Goal: Information Seeking & Learning: Learn about a topic

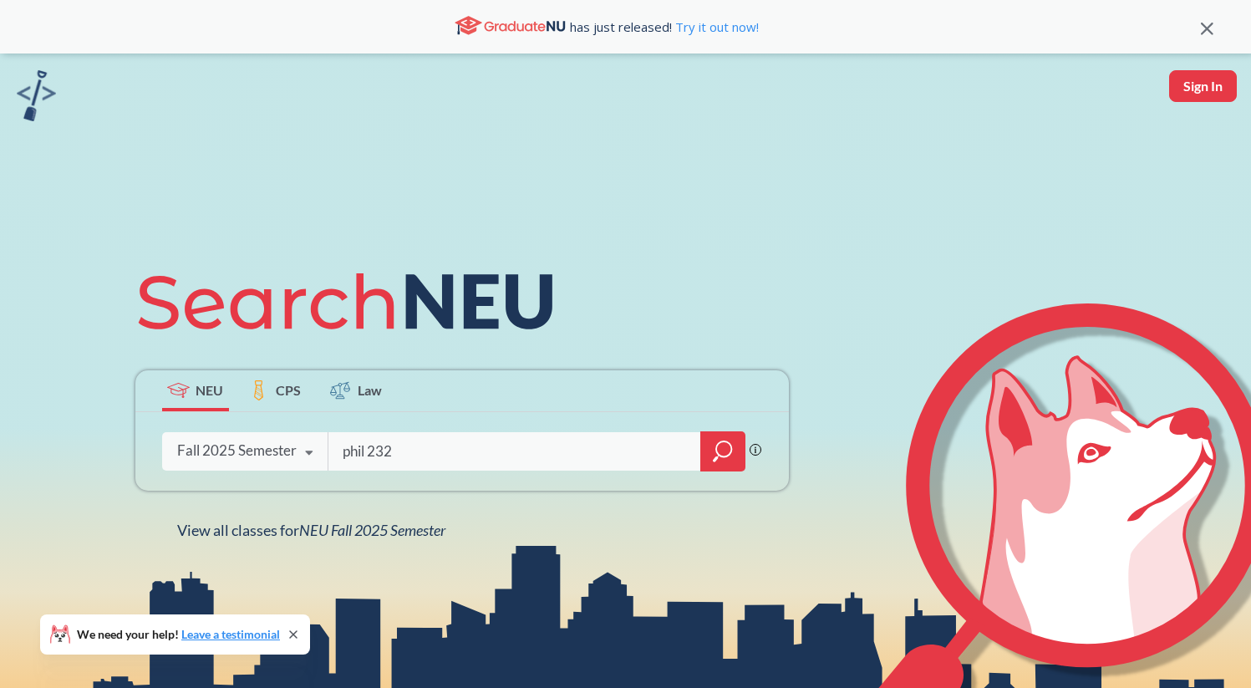
type input "phil 2325"
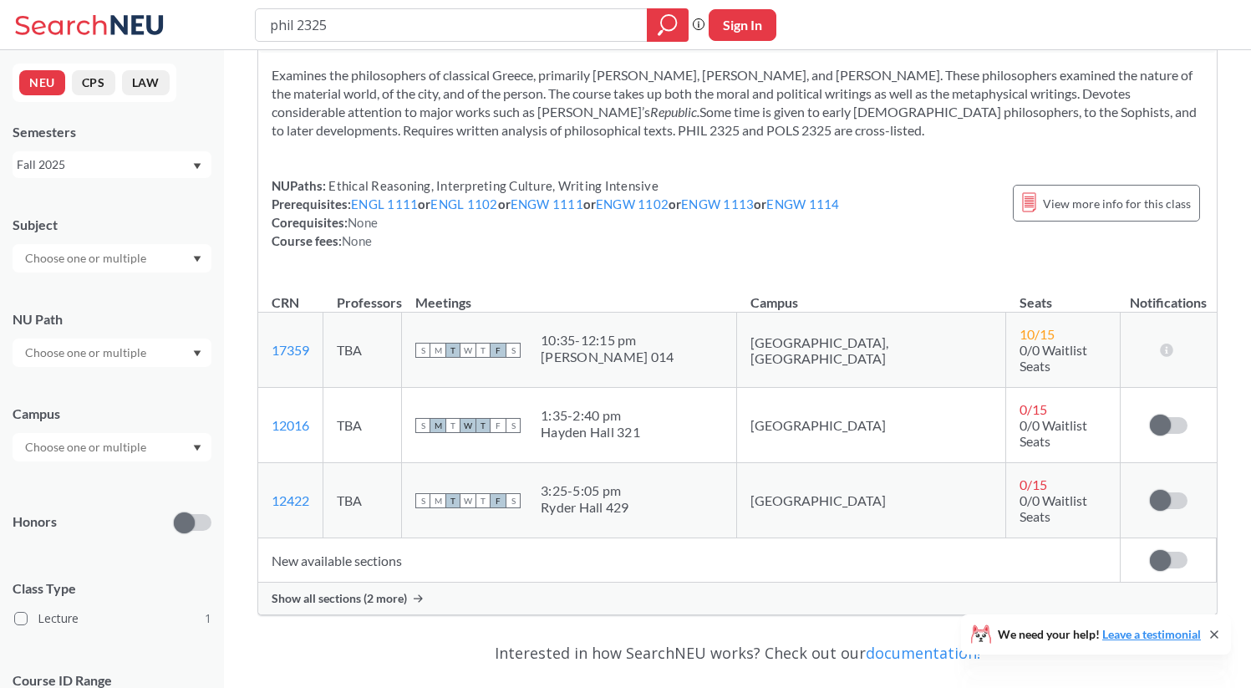
scroll to position [73, 0]
click at [351, 580] on div "Show all sections (2 more)" at bounding box center [737, 596] width 958 height 32
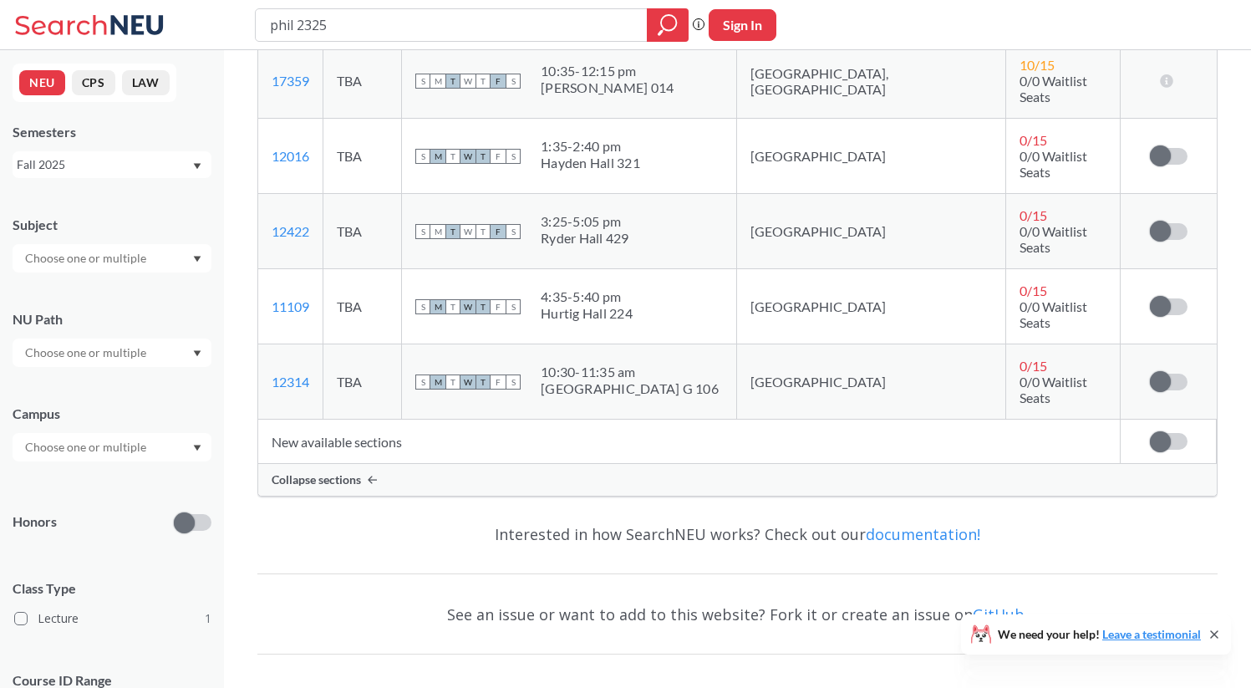
scroll to position [0, 0]
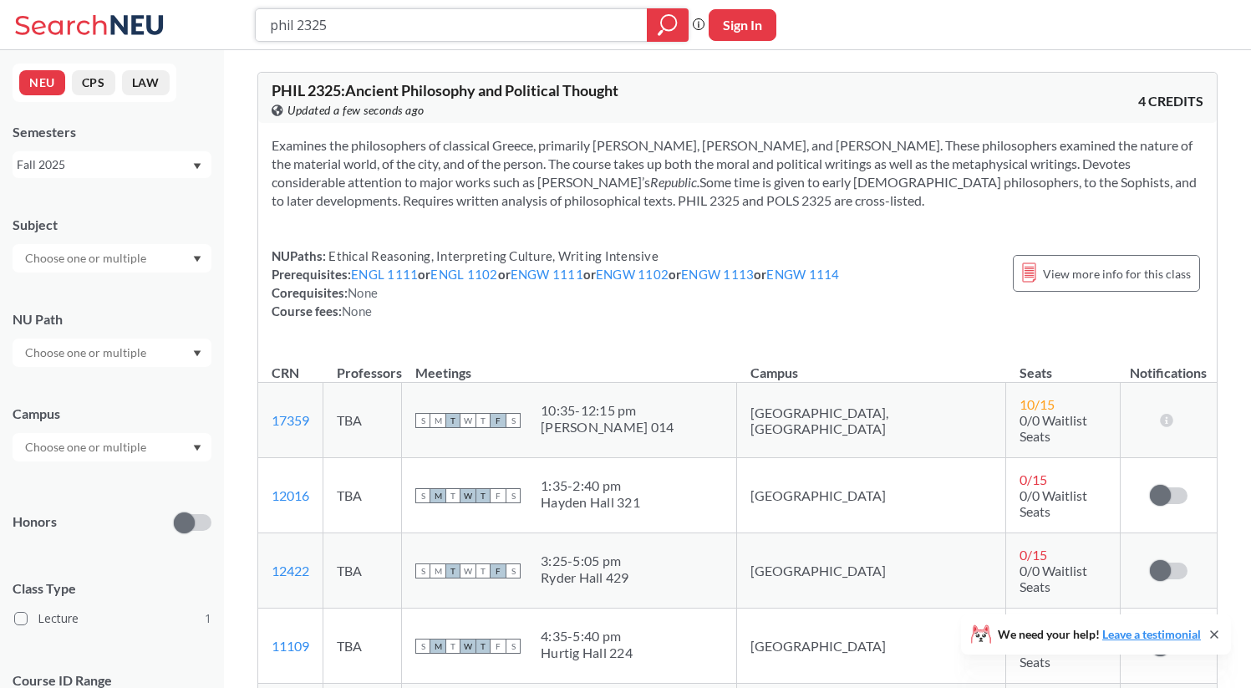
click at [444, 19] on input "phil 2325" at bounding box center [451, 25] width 367 height 28
type input "phil 2303"
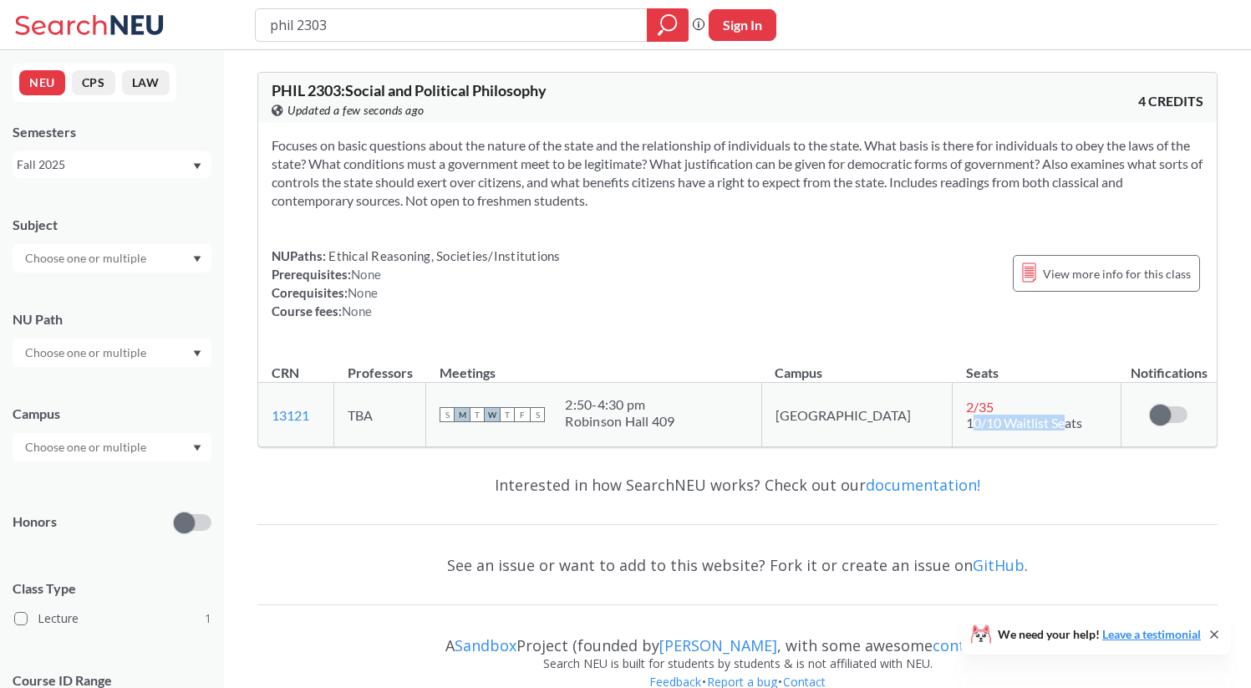
drag, startPoint x: 927, startPoint y: 419, endPoint x: 1022, endPoint y: 419, distance: 94.4
click at [1022, 419] on span "10/10 Waitlist Seats" at bounding box center [1024, 422] width 116 height 16
drag, startPoint x: 919, startPoint y: 419, endPoint x: 962, endPoint y: 419, distance: 43.4
click at [966, 419] on span "10/10 Waitlist Seats" at bounding box center [1024, 422] width 116 height 16
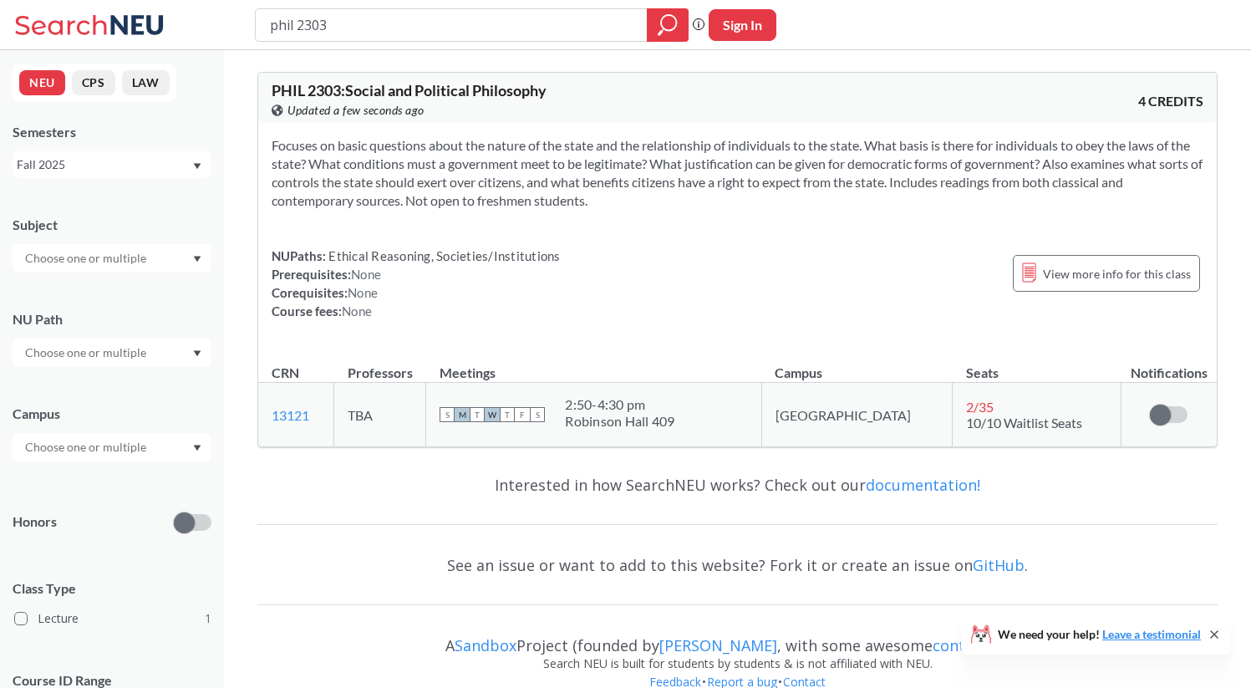
click at [966, 419] on span "10/10 Waitlist Seats" at bounding box center [1024, 422] width 116 height 16
drag, startPoint x: 471, startPoint y: 27, endPoint x: 211, endPoint y: 4, distance: 260.8
click at [211, 4] on div "phil 2303 Phrase search guarantees the exact search appears in the results. Ex.…" at bounding box center [625, 25] width 1251 height 50
type input "criminal justice"
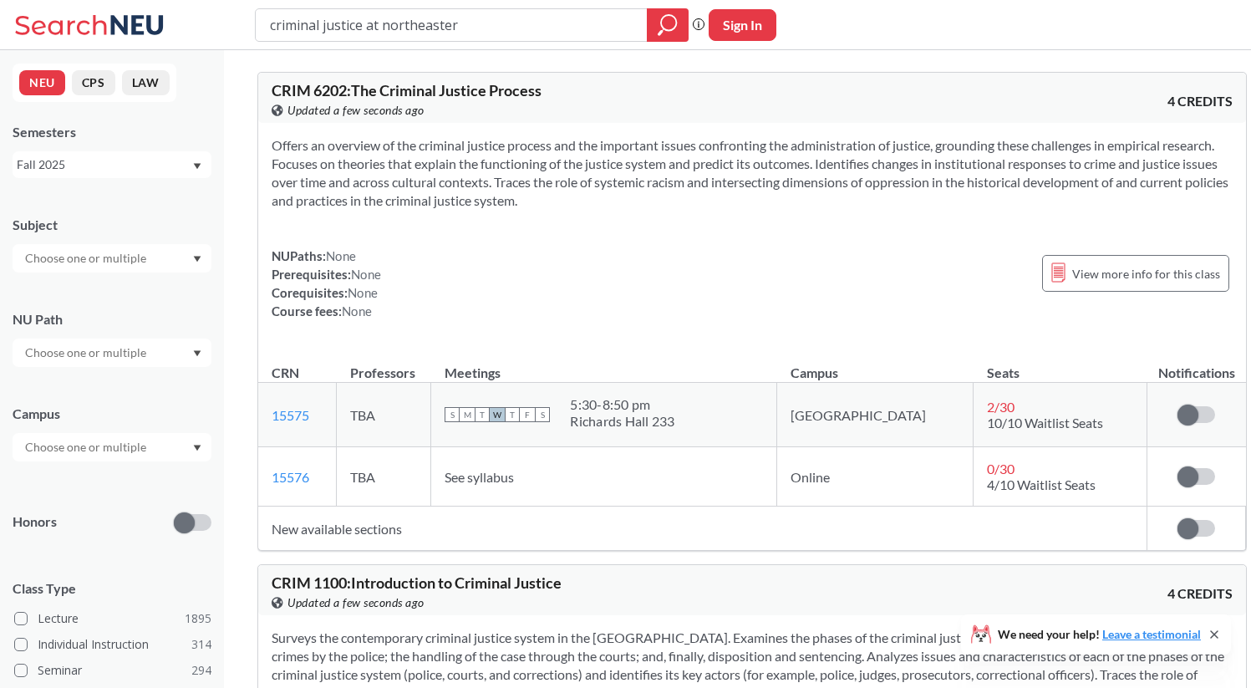
type input "criminal justice at northeastern"
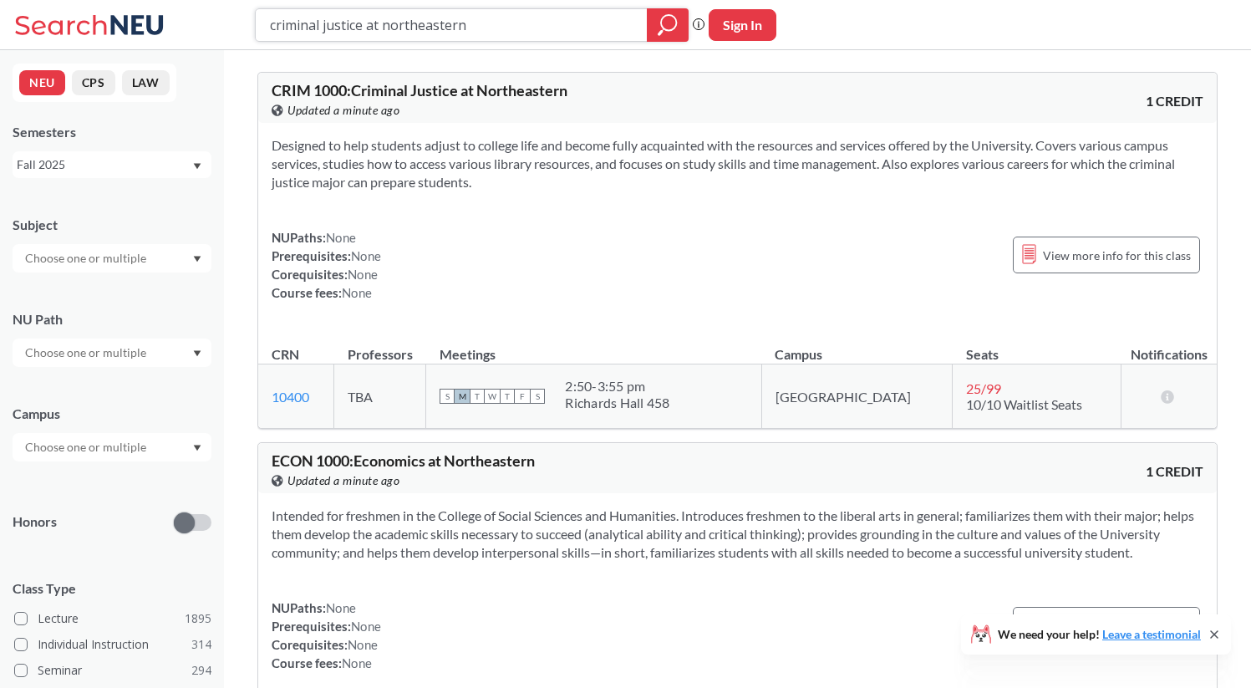
click at [507, 19] on input "criminal justice at northeastern" at bounding box center [451, 25] width 367 height 28
drag, startPoint x: 507, startPoint y: 19, endPoint x: 49, endPoint y: 13, distance: 457.8
click at [49, 13] on div "criminal justice at northeastern Phrase search guarantees the exact search appe…" at bounding box center [625, 25] width 1251 height 50
type input "[PERSON_NAME] 1700"
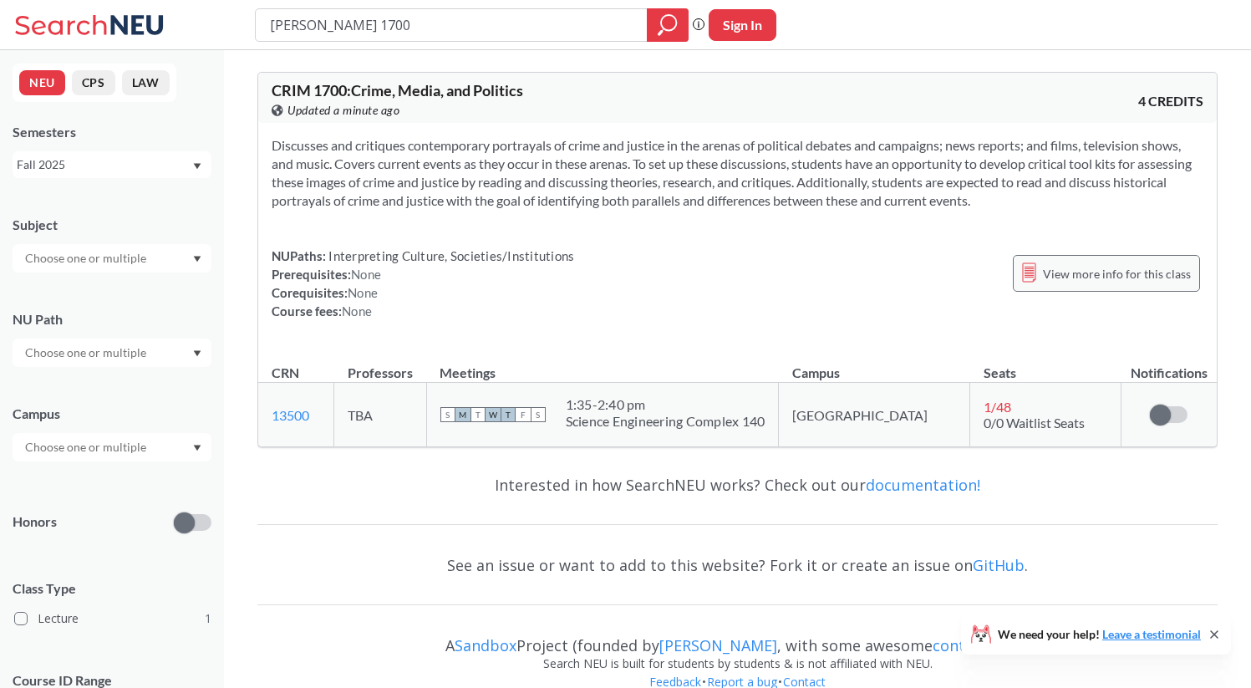
click at [1134, 277] on span "View more info for this class" at bounding box center [1117, 273] width 148 height 21
